Goal: Find specific page/section: Find specific page/section

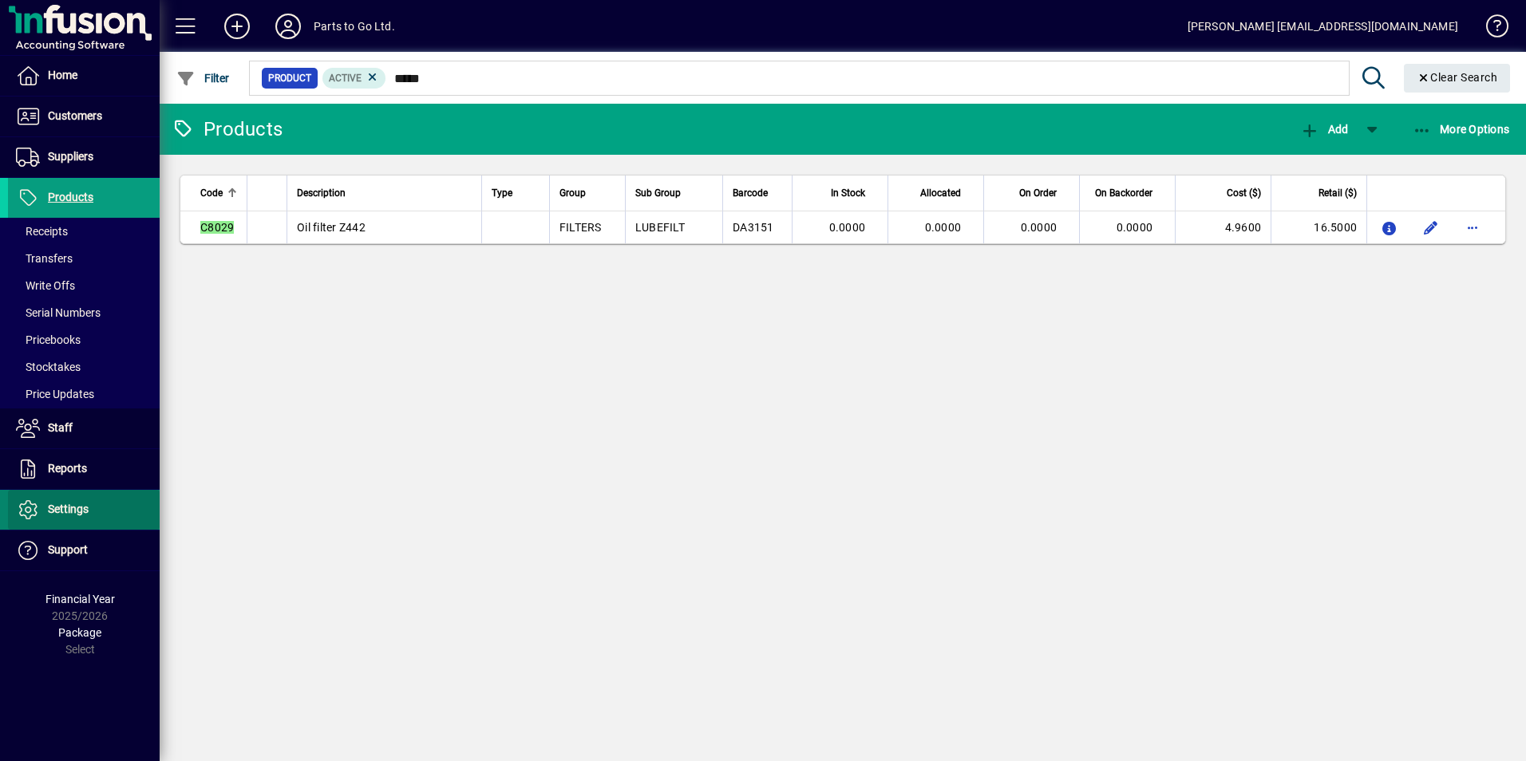
click at [72, 515] on span "Settings" at bounding box center [68, 509] width 41 height 13
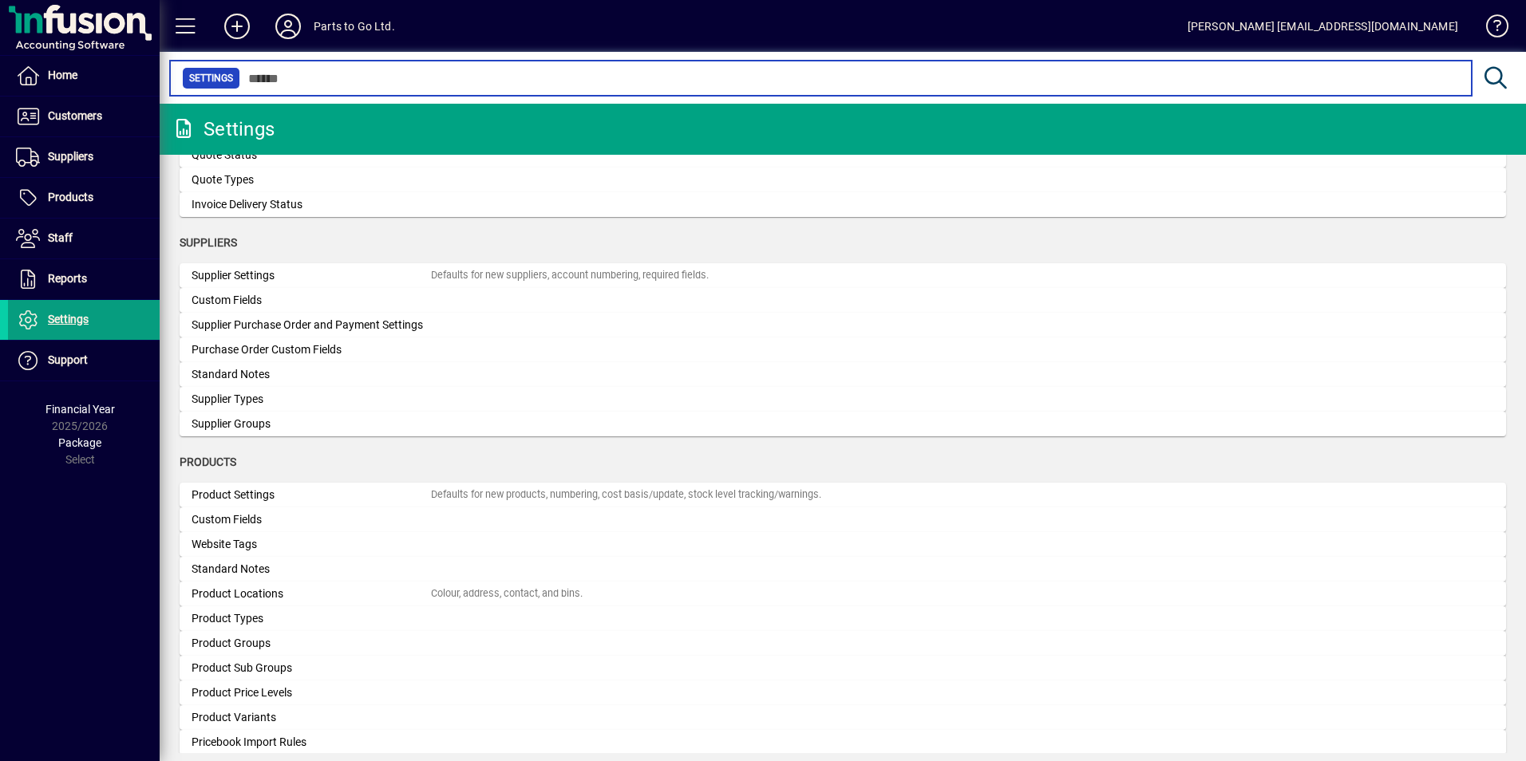
scroll to position [777, 0]
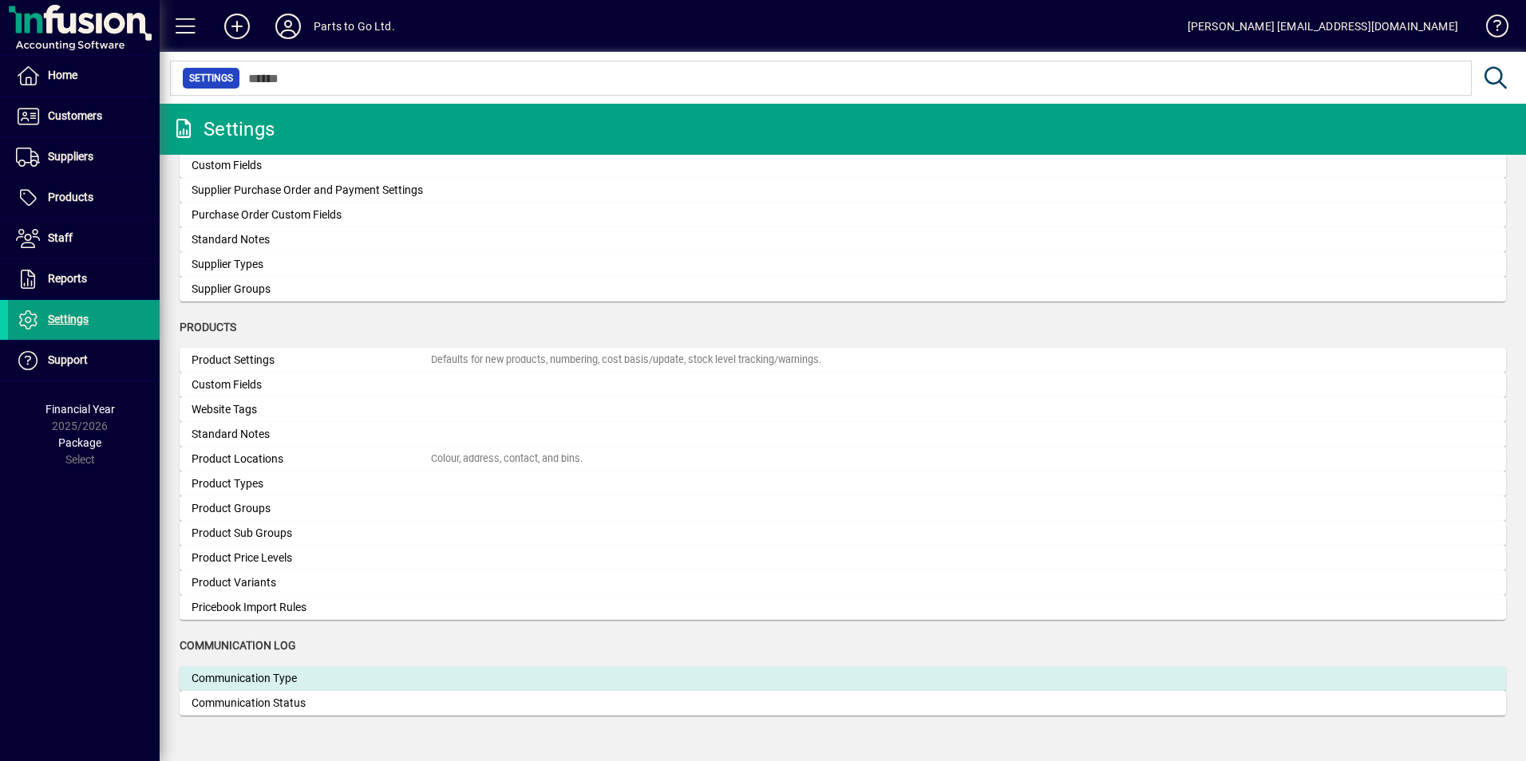
click at [280, 674] on div "Communication Type" at bounding box center [310, 678] width 239 height 17
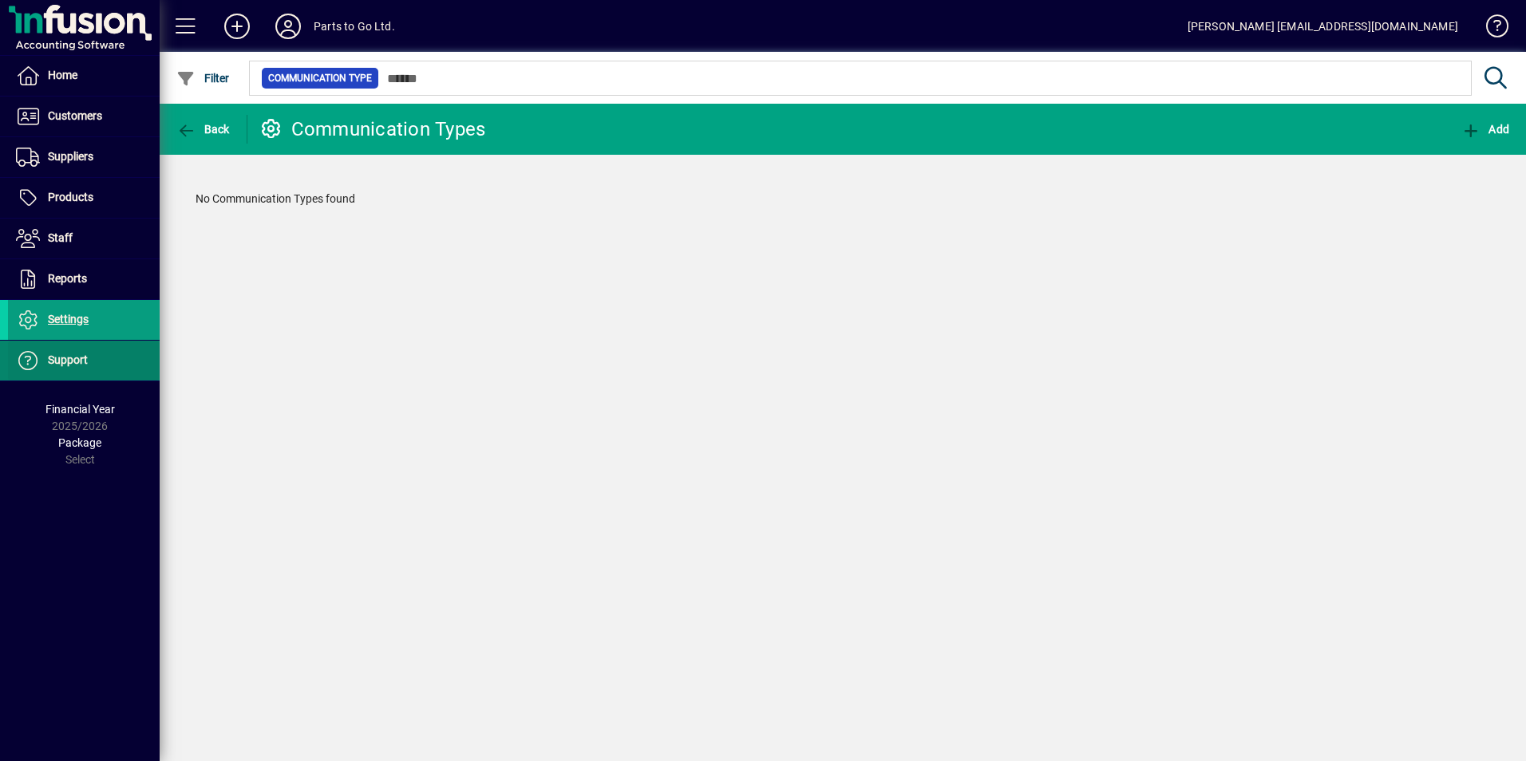
click at [61, 365] on span "Support" at bounding box center [68, 359] width 40 height 13
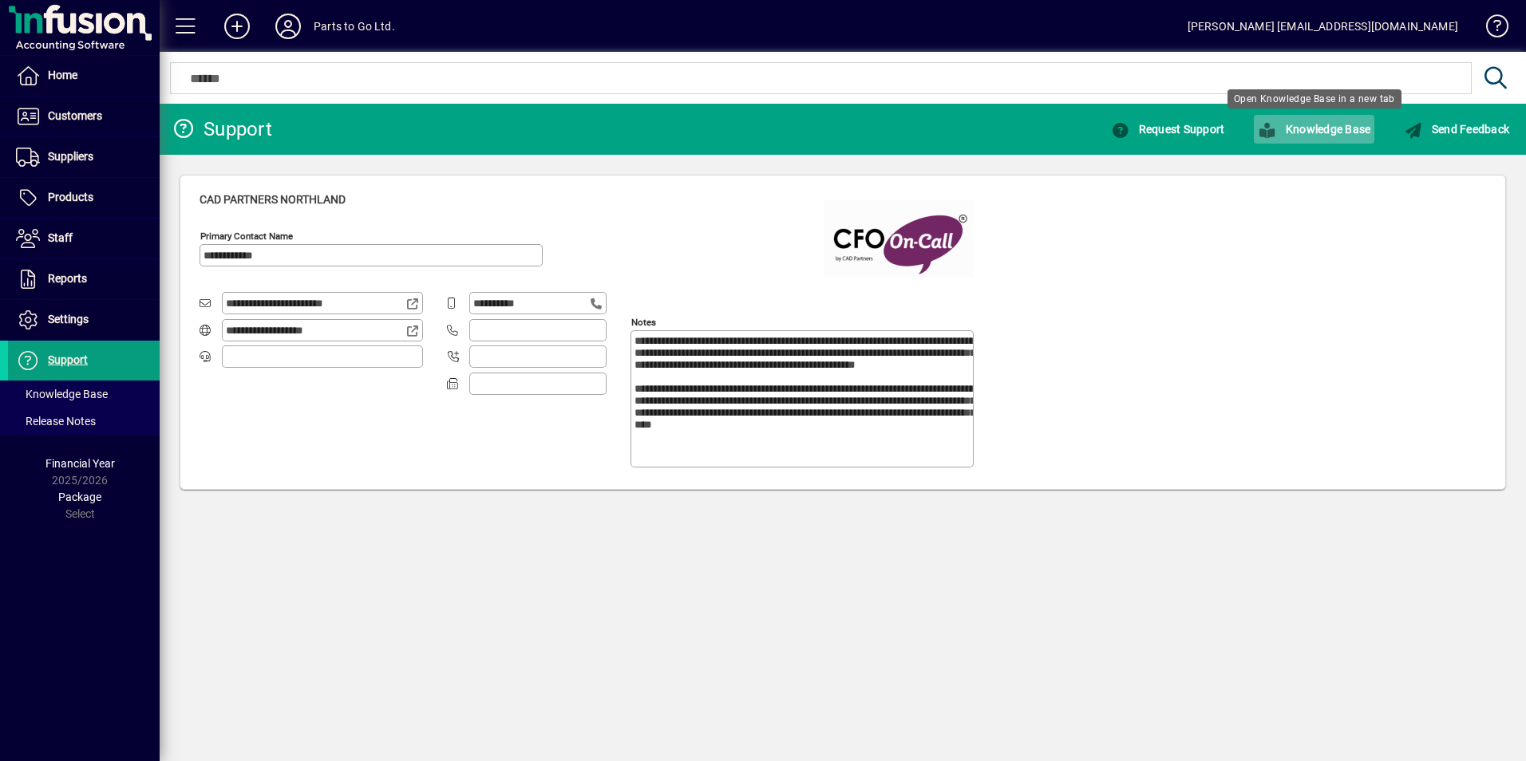
click at [1320, 129] on span "Knowledge Base" at bounding box center [1314, 129] width 113 height 13
